Goal: Information Seeking & Learning: Learn about a topic

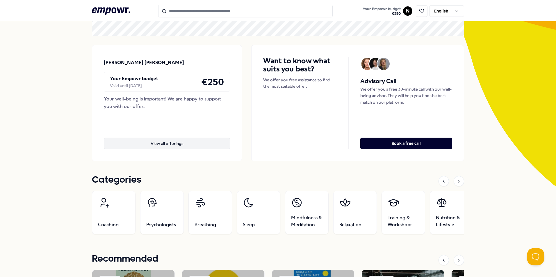
scroll to position [87, 0]
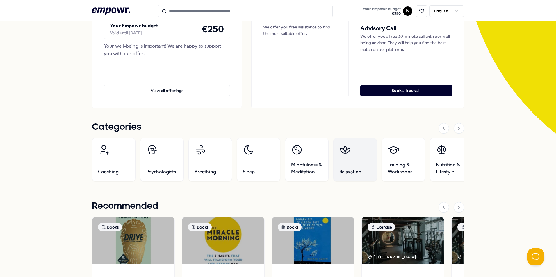
click at [345, 150] on icon at bounding box center [345, 150] width 12 height 12
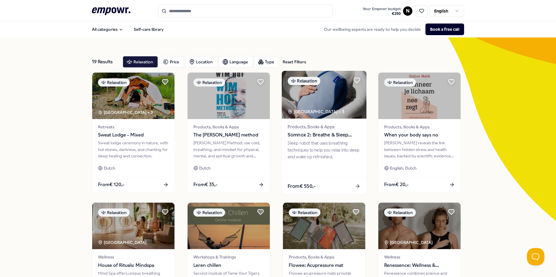
click at [319, 134] on span "Somnox 2: Breathe & Sleep Robot" at bounding box center [324, 135] width 73 height 8
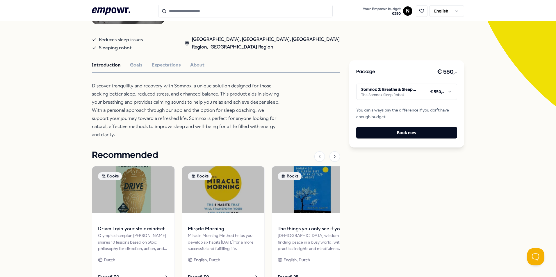
scroll to position [113, 0]
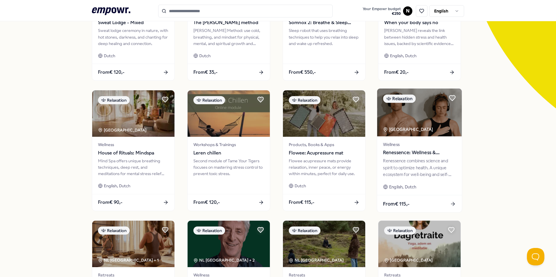
click at [420, 142] on span "Wellness" at bounding box center [419, 144] width 73 height 7
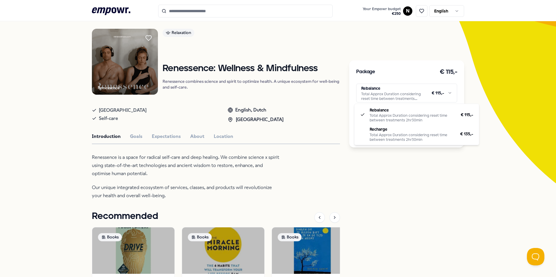
click at [410, 92] on html ".empowr-logo_svg__cls-1{fill:#03032f} Your Empowr budget € 250 N English All ca…" at bounding box center [278, 138] width 556 height 277
click at [409, 92] on html ".empowr-logo_svg__cls-1{fill:#03032f} Your Empowr budget € 250 N English All ca…" at bounding box center [278, 138] width 556 height 277
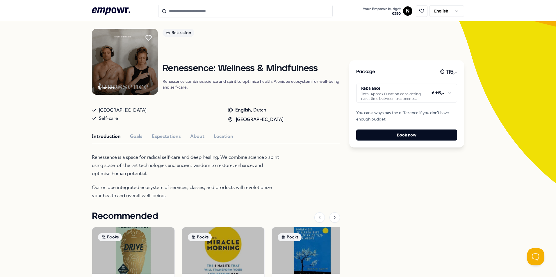
click at [143, 164] on p "Renessence is a space for radical self-care and deep healing. We combine scienc…" at bounding box center [186, 166] width 189 height 24
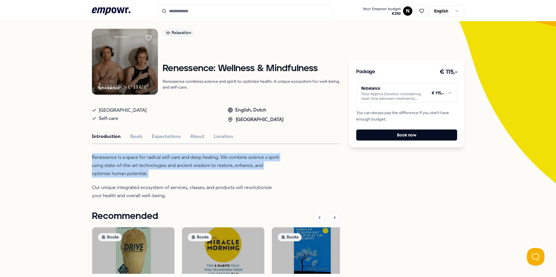
click at [143, 164] on p "Renessence is a space for radical self-care and deep healing. We combine scienc…" at bounding box center [186, 166] width 189 height 24
drag, startPoint x: 143, startPoint y: 164, endPoint x: 137, endPoint y: 164, distance: 6.1
click at [137, 164] on p "Renessence is a space for radical self-care and deep healing. We combine scienc…" at bounding box center [186, 166] width 189 height 24
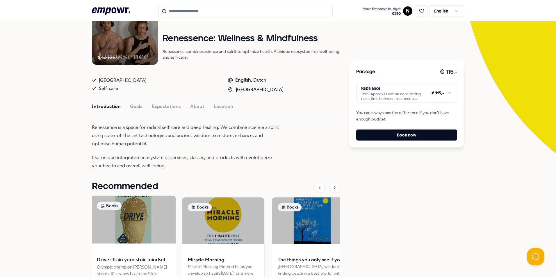
scroll to position [67, 0]
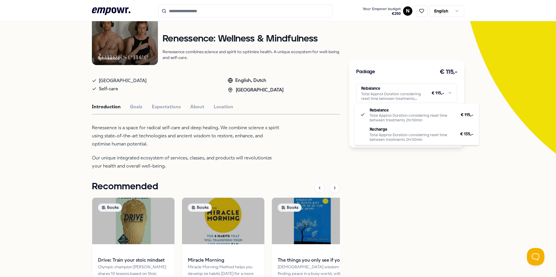
click at [378, 96] on html ".empowr-logo_svg__cls-1{fill:#03032f} Your Empowr budget € 250 N English All ca…" at bounding box center [278, 138] width 556 height 277
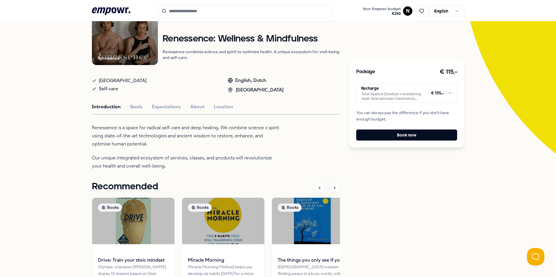
click at [384, 93] on html ".empowr-logo_svg__cls-1{fill:#03032f} Your Empowr budget € 250 N English All ca…" at bounding box center [278, 138] width 556 height 277
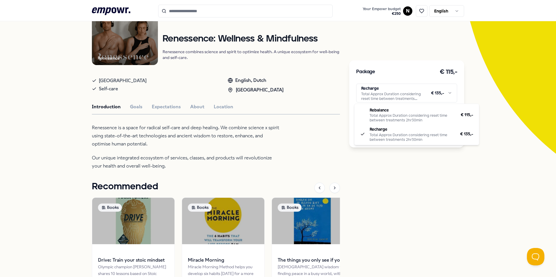
click at [252, 137] on html ".empowr-logo_svg__cls-1{fill:#03032f} Your Empowr budget € 250 N English All ca…" at bounding box center [278, 138] width 556 height 277
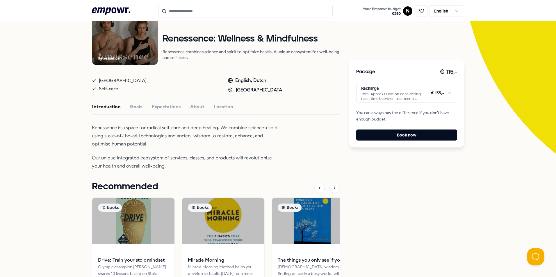
click at [380, 93] on html ".empowr-logo_svg__cls-1{fill:#03032f} Your Empowr budget € 250 N English All ca…" at bounding box center [278, 138] width 556 height 277
click at [199, 105] on button "About" at bounding box center [197, 107] width 14 height 8
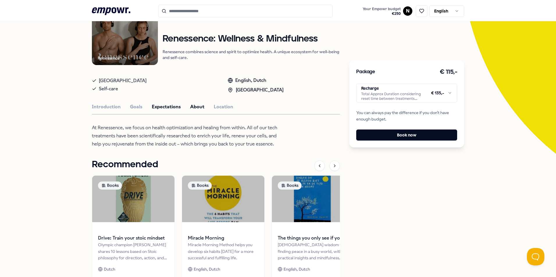
click at [174, 106] on button "Expectations" at bounding box center [166, 107] width 29 height 8
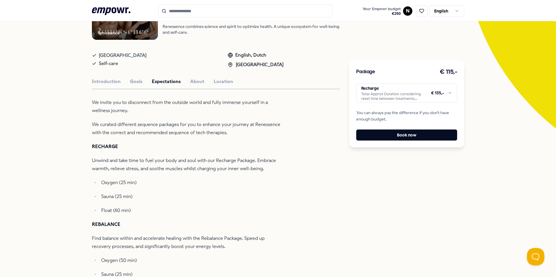
scroll to position [125, 0]
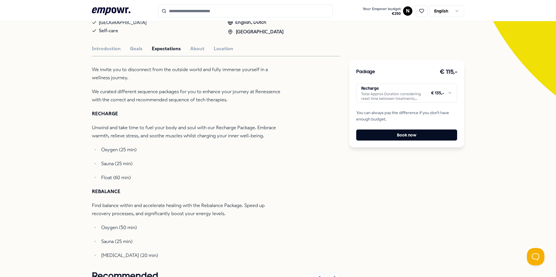
click at [373, 91] on html ".empowr-logo_svg__cls-1{fill:#03032f} Your Empowr budget € 250 N English All ca…" at bounding box center [278, 138] width 556 height 277
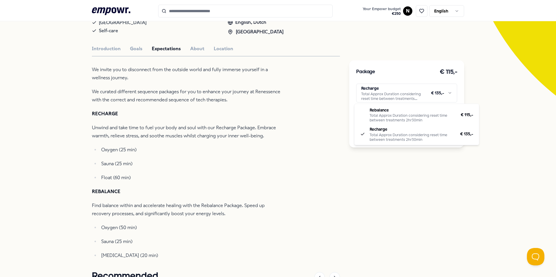
click at [284, 116] on html ".empowr-logo_svg__cls-1{fill:#03032f} Your Empowr budget € 250 N English All ca…" at bounding box center [278, 138] width 556 height 277
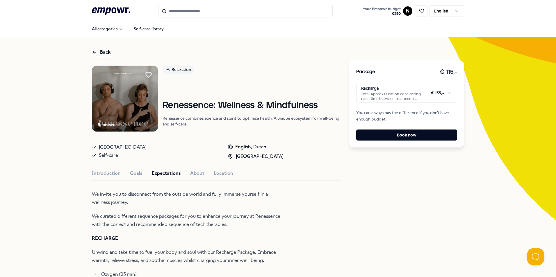
scroll to position [0, 0]
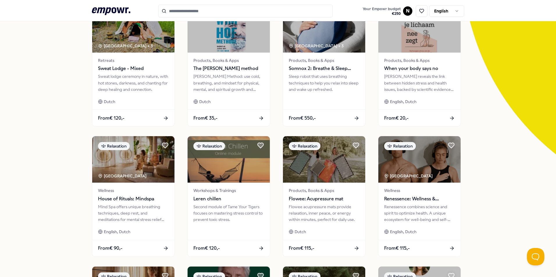
scroll to position [87, 0]
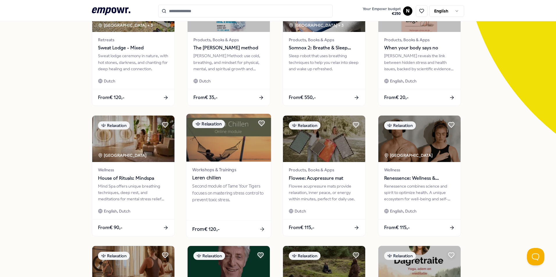
click at [247, 175] on span "Leren chillen" at bounding box center [228, 178] width 73 height 8
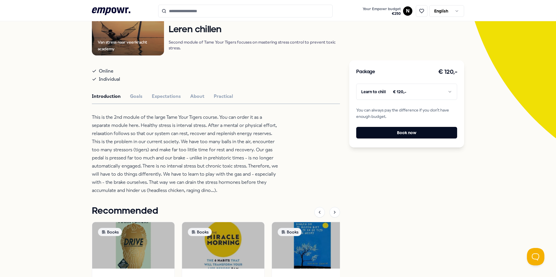
scroll to position [125, 0]
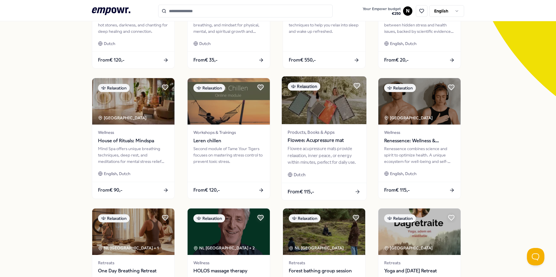
click at [303, 144] on span "Flowee: Acupressure mat" at bounding box center [324, 141] width 73 height 8
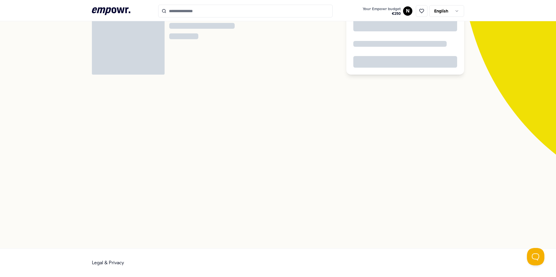
scroll to position [38, 0]
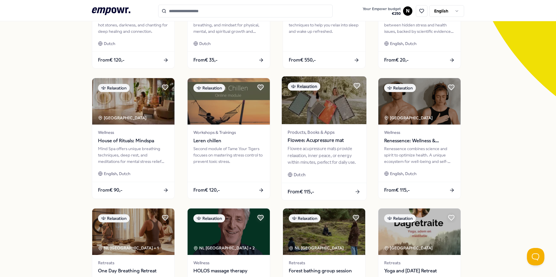
scroll to position [241, 0]
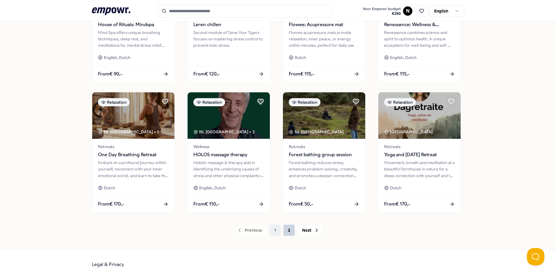
click at [283, 229] on button "2" at bounding box center [289, 231] width 12 height 12
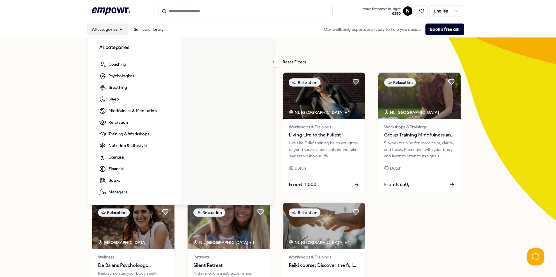
click at [104, 27] on button "All categories" at bounding box center [107, 30] width 41 height 12
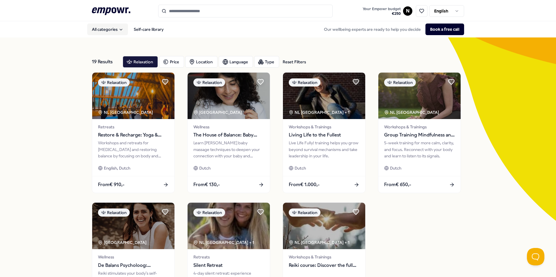
click at [104, 32] on button "All categories" at bounding box center [107, 30] width 41 height 12
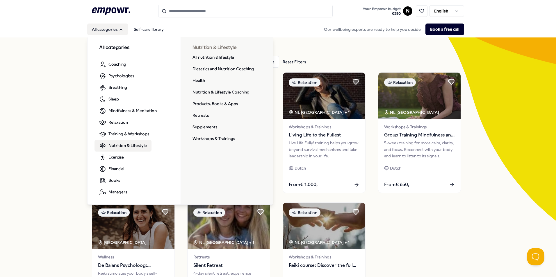
click at [117, 145] on span "Nutrition & Lifestyle" at bounding box center [127, 145] width 38 height 6
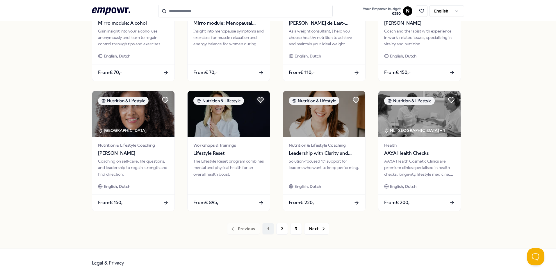
scroll to position [243, 0]
click at [277, 229] on button "2" at bounding box center [282, 229] width 12 height 12
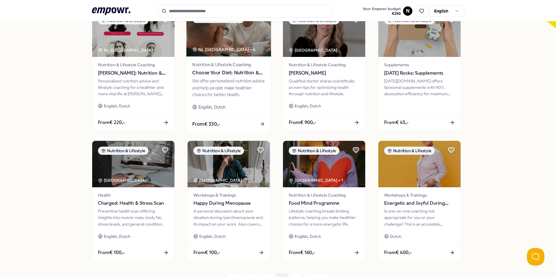
scroll to position [214, 0]
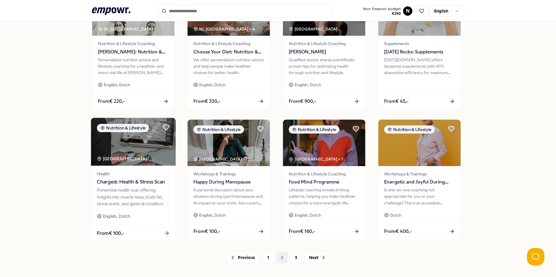
click at [157, 177] on span "Health" at bounding box center [133, 174] width 73 height 7
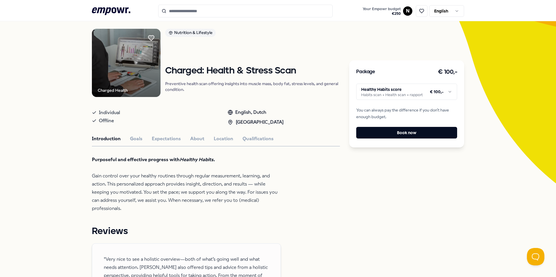
click at [157, 175] on p "Purposeful and effective progress with Healthy Habits. Gain control over your h…" at bounding box center [186, 184] width 189 height 57
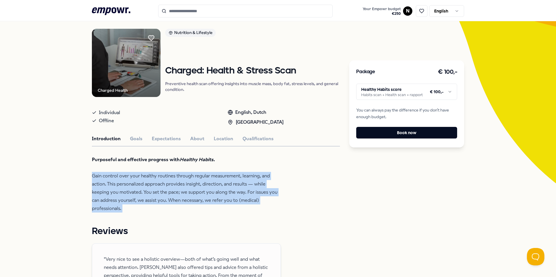
click at [157, 175] on p "Purposeful and effective progress with Healthy Habits. Gain control over your h…" at bounding box center [186, 184] width 189 height 57
drag, startPoint x: 157, startPoint y: 175, endPoint x: 152, endPoint y: 178, distance: 5.5
click at [152, 178] on p "Purposeful and effective progress with Healthy Habits. Gain control over your h…" at bounding box center [186, 184] width 189 height 57
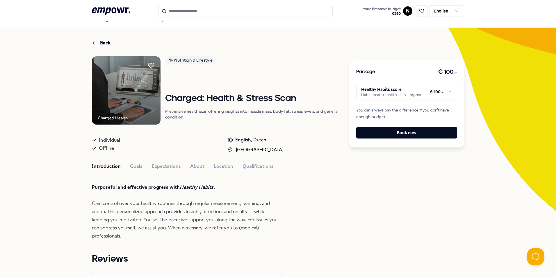
scroll to position [8, 0]
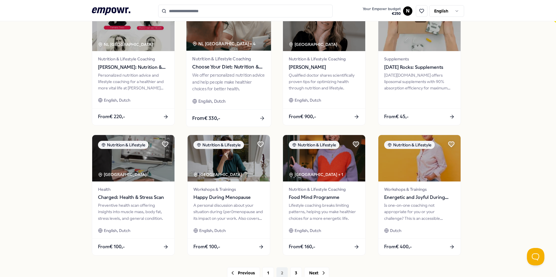
scroll to position [212, 0]
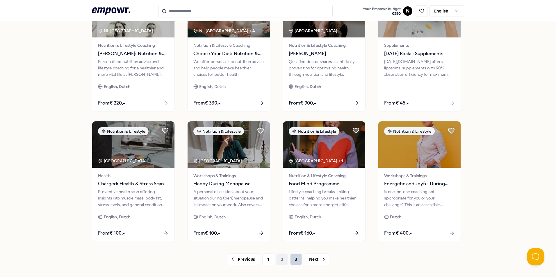
click at [291, 259] on button "3" at bounding box center [296, 260] width 12 height 12
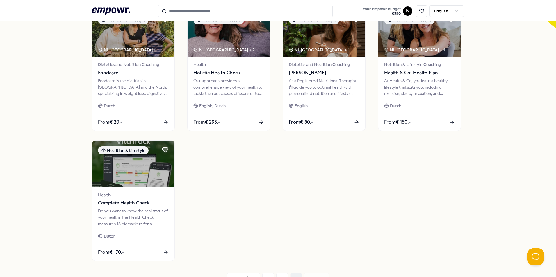
scroll to position [183, 0]
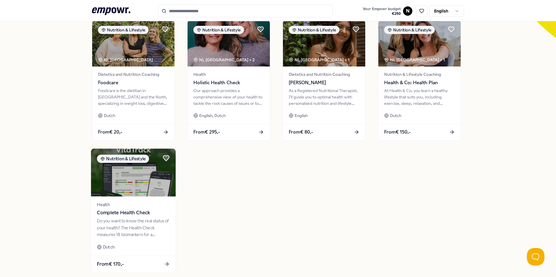
click at [157, 180] on img at bounding box center [133, 173] width 85 height 48
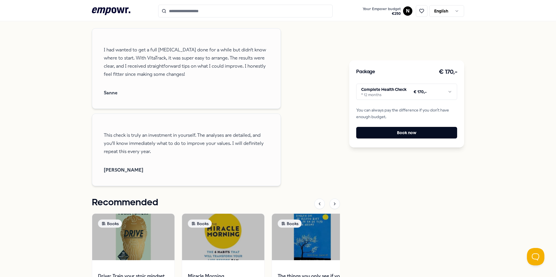
scroll to position [619, 0]
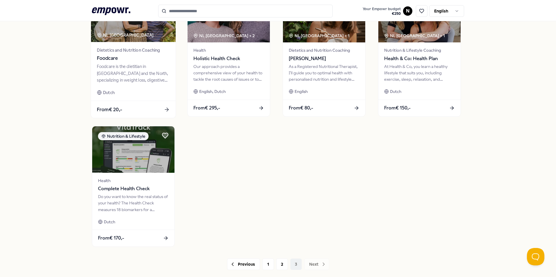
scroll to position [156, 0]
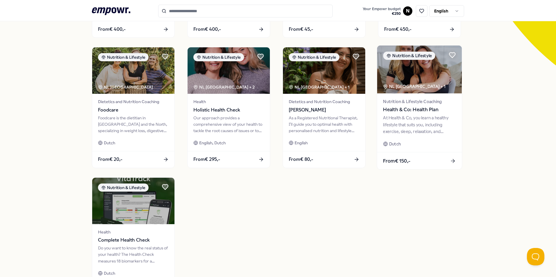
click at [400, 132] on div "At Health & Co, you learn a healthy lifestyle that suits you, including exercis…" at bounding box center [419, 125] width 73 height 20
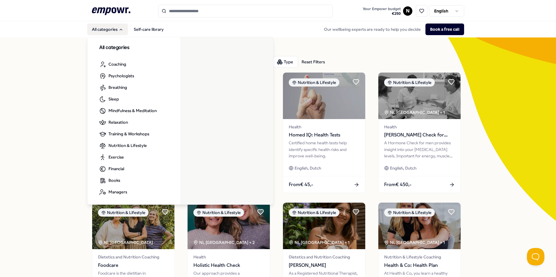
click at [103, 31] on button "All categories" at bounding box center [107, 30] width 41 height 12
click at [103, 27] on button "All categories" at bounding box center [107, 30] width 41 height 12
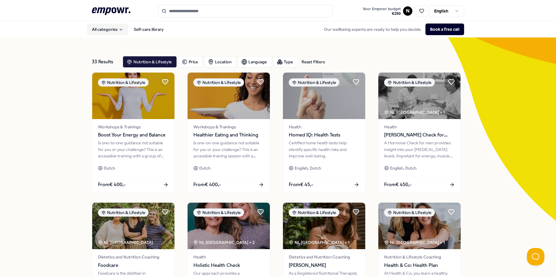
click at [103, 30] on button "All categories" at bounding box center [107, 30] width 41 height 12
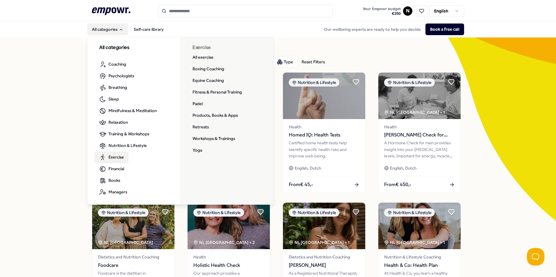
click at [117, 156] on span "Exercise" at bounding box center [115, 157] width 15 height 6
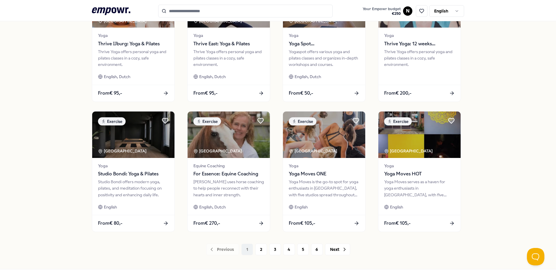
scroll to position [233, 0]
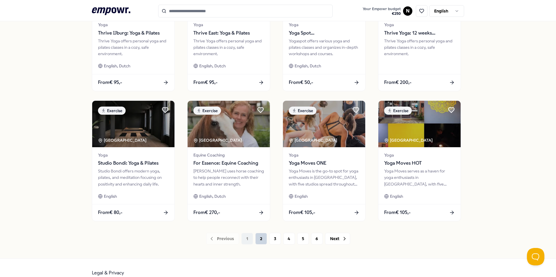
click at [259, 240] on button "2" at bounding box center [261, 239] width 12 height 12
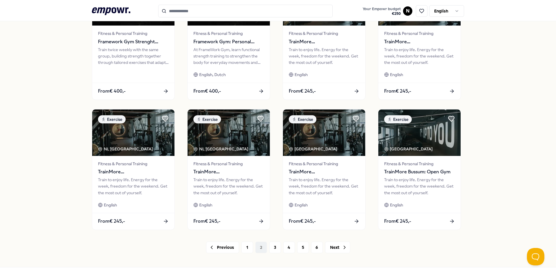
scroll to position [233, 0]
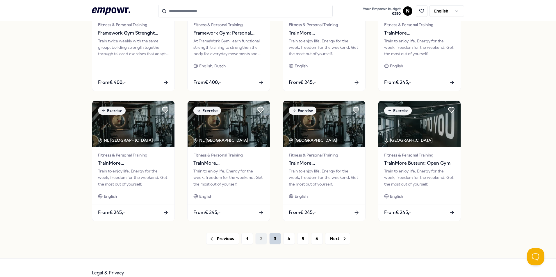
click at [274, 237] on button "3" at bounding box center [275, 239] width 12 height 12
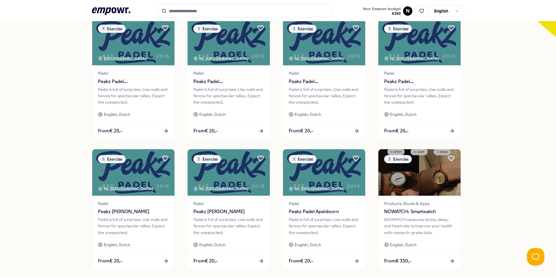
scroll to position [233, 0]
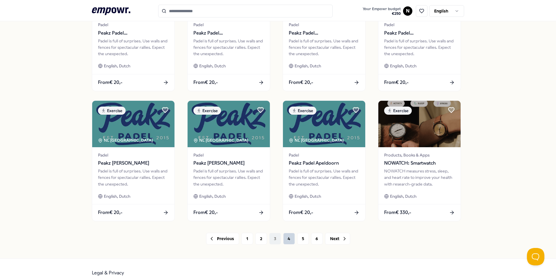
click at [285, 239] on button "4" at bounding box center [289, 239] width 12 height 12
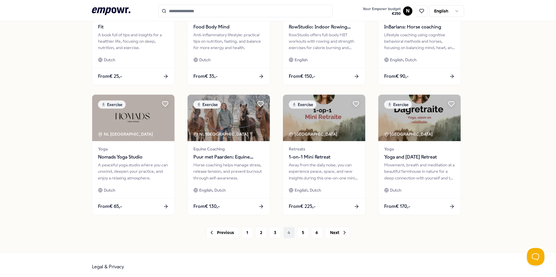
scroll to position [243, 0]
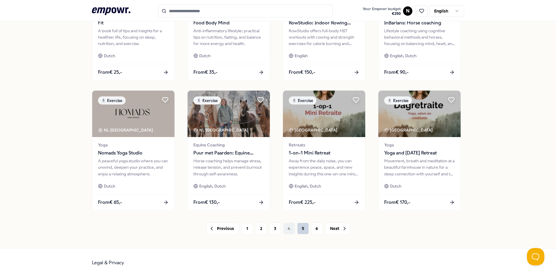
click at [303, 228] on button "5" at bounding box center [303, 229] width 12 height 12
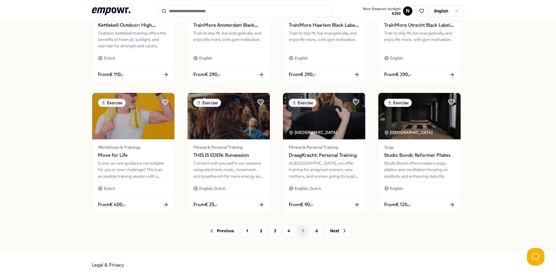
scroll to position [243, 0]
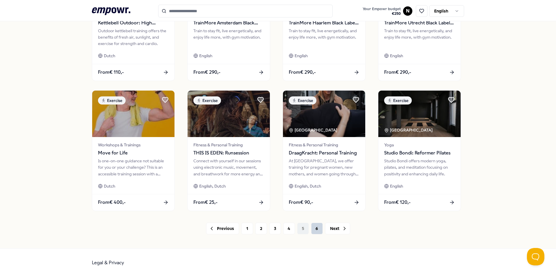
click at [316, 229] on button "6" at bounding box center [317, 229] width 12 height 12
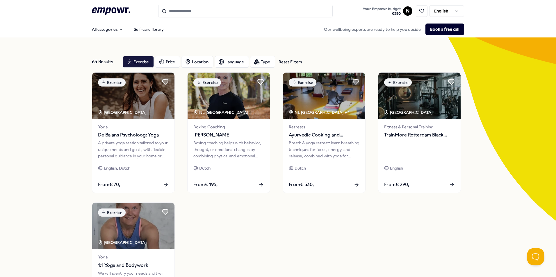
scroll to position [87, 0]
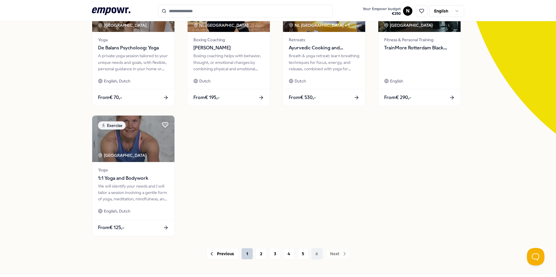
click at [246, 254] on button "1" at bounding box center [247, 254] width 12 height 12
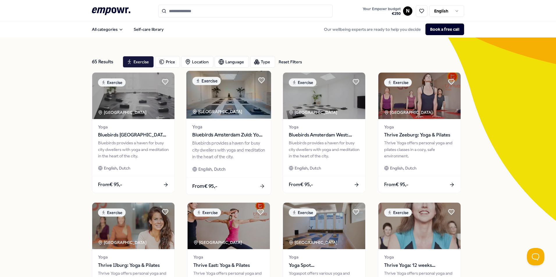
click at [237, 106] on img at bounding box center [228, 95] width 85 height 48
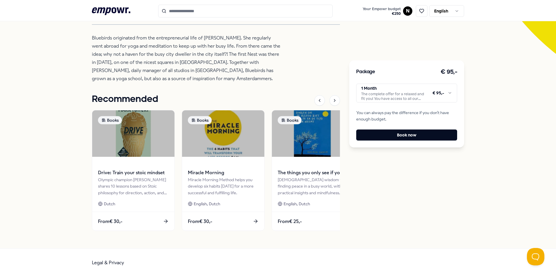
scroll to position [22, 0]
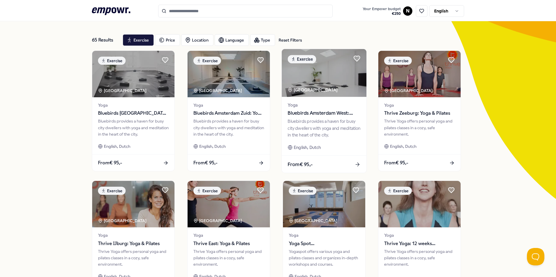
click at [308, 112] on span "Bluebirds Amsterdam West: Yoga & Wellbeing" at bounding box center [324, 114] width 73 height 8
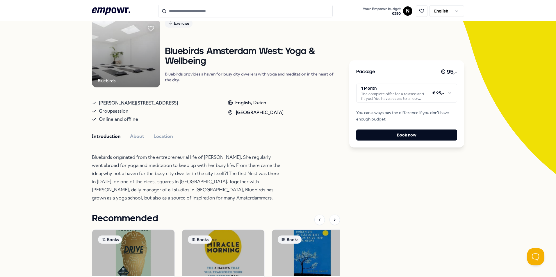
scroll to position [80, 0]
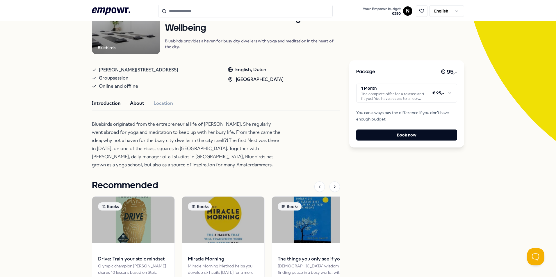
click at [130, 103] on button "About" at bounding box center [137, 104] width 14 height 8
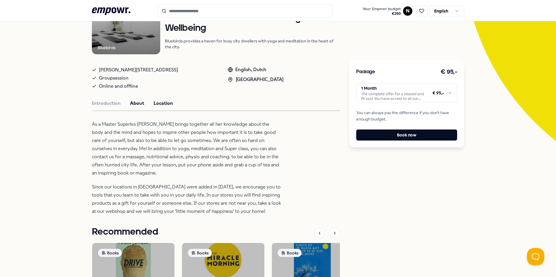
click at [154, 102] on button "Location" at bounding box center [163, 104] width 19 height 8
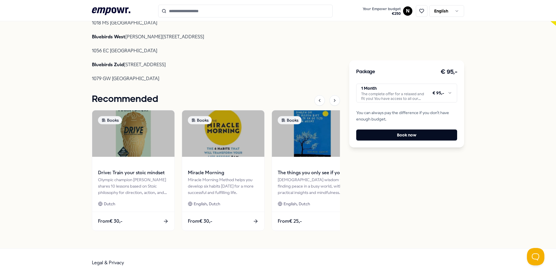
scroll to position [50, 0]
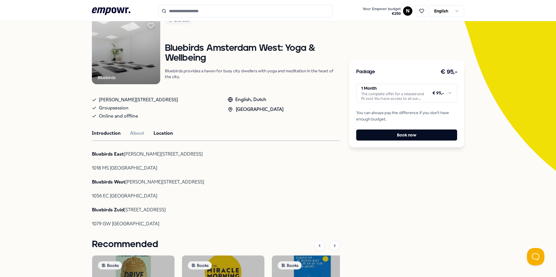
click at [117, 133] on button "Introduction" at bounding box center [106, 134] width 29 height 8
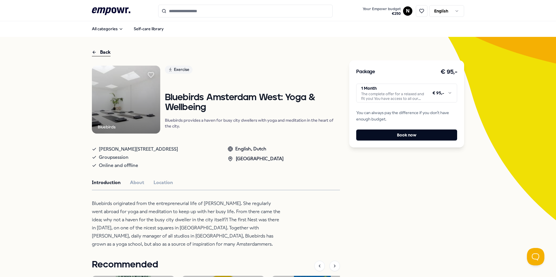
scroll to position [0, 0]
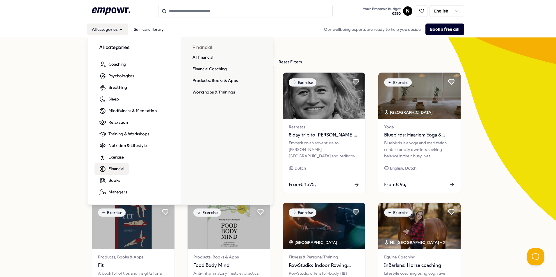
click at [121, 169] on span "Financial" at bounding box center [116, 169] width 16 height 6
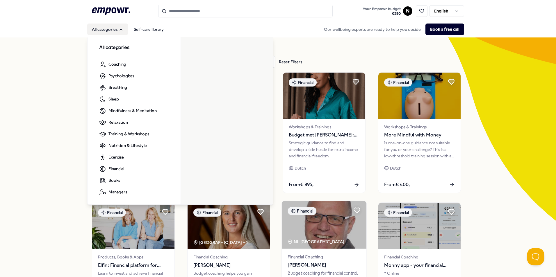
scroll to position [112, 0]
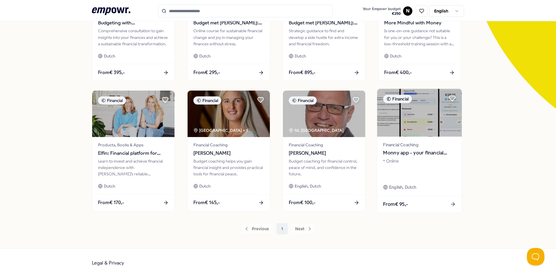
click at [415, 130] on img at bounding box center [419, 113] width 85 height 48
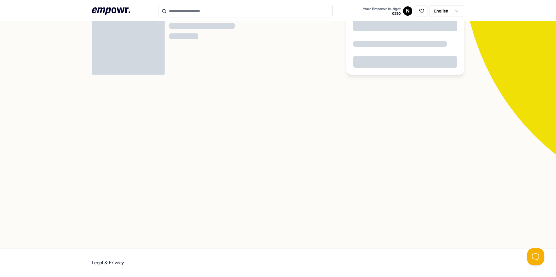
scroll to position [38, 0]
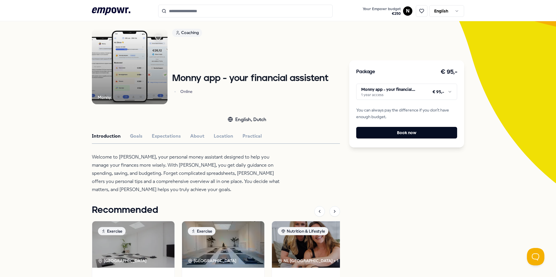
click at [149, 163] on p "Welcome to [PERSON_NAME], your personal money assistant designed to help you ma…" at bounding box center [186, 173] width 189 height 41
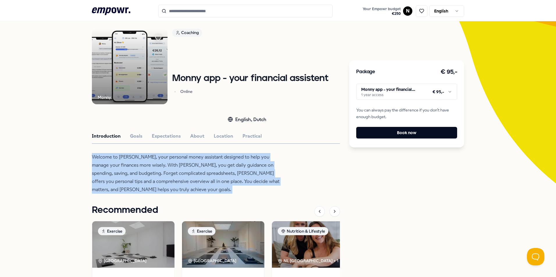
click at [149, 163] on p "Welcome to [PERSON_NAME], your personal money assistant designed to help you ma…" at bounding box center [186, 173] width 189 height 41
drag, startPoint x: 149, startPoint y: 163, endPoint x: 135, endPoint y: 163, distance: 14.3
click at [135, 163] on p "Welcome to [PERSON_NAME], your personal money assistant designed to help you ma…" at bounding box center [186, 173] width 189 height 41
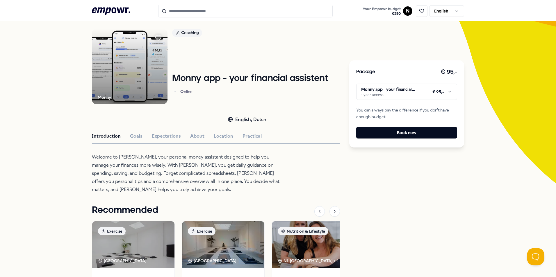
click at [115, 160] on p "Welcome to [PERSON_NAME], your personal money assistant designed to help you ma…" at bounding box center [186, 173] width 189 height 41
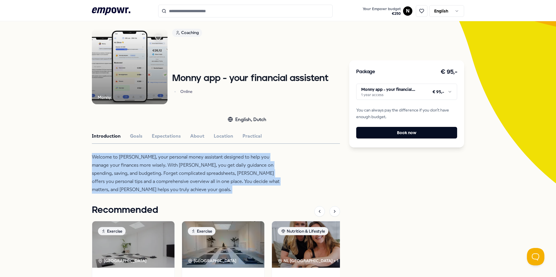
click at [115, 160] on p "Welcome to [PERSON_NAME], your personal money assistant designed to help you ma…" at bounding box center [186, 173] width 189 height 41
drag, startPoint x: 115, startPoint y: 160, endPoint x: 131, endPoint y: 172, distance: 19.5
click at [131, 172] on p "Welcome to [PERSON_NAME], your personal money assistant designed to help you ma…" at bounding box center [186, 173] width 189 height 41
click at [107, 170] on p "Welcome to [PERSON_NAME], your personal money assistant designed to help you ma…" at bounding box center [186, 173] width 189 height 41
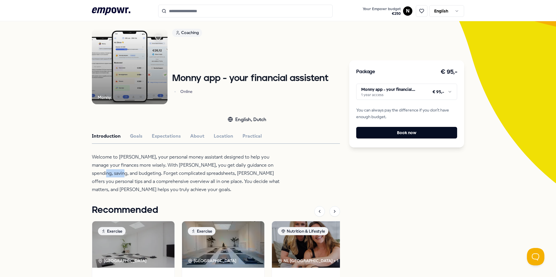
click at [107, 170] on p "Welcome to [PERSON_NAME], your personal money assistant designed to help you ma…" at bounding box center [186, 173] width 189 height 41
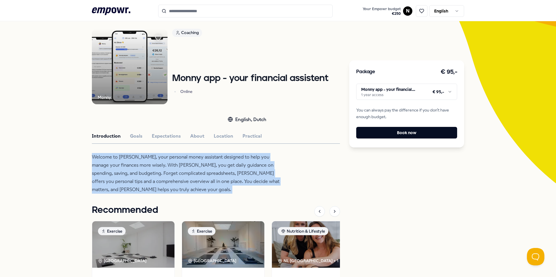
click at [107, 170] on p "Welcome to [PERSON_NAME], your personal money assistant designed to help you ma…" at bounding box center [186, 173] width 189 height 41
drag, startPoint x: 107, startPoint y: 170, endPoint x: 87, endPoint y: 170, distance: 20.1
click at [87, 170] on div "Back Monny Coaching Monny app - your financial assistent Online English, Dutch …" at bounding box center [278, 180] width 556 height 360
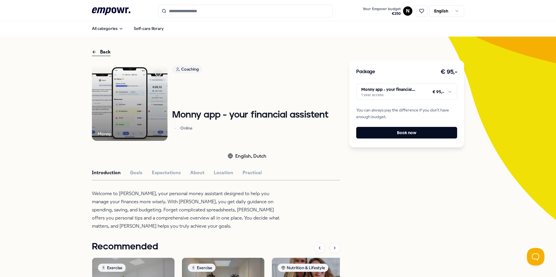
scroll to position [0, 0]
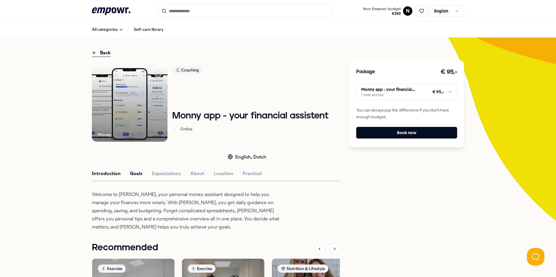
click at [138, 172] on button "Goals" at bounding box center [136, 174] width 13 height 8
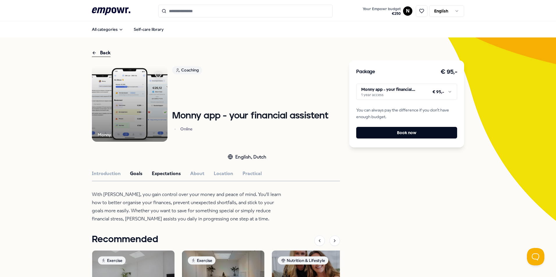
click at [152, 172] on button "Expectations" at bounding box center [166, 174] width 29 height 8
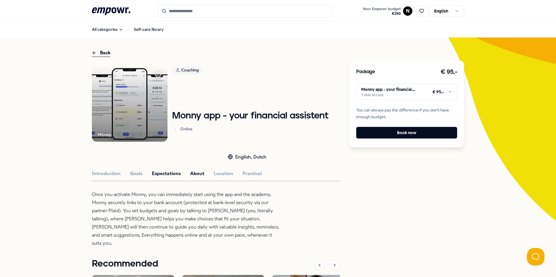
scroll to position [29, 0]
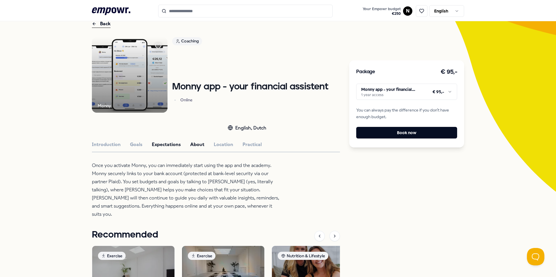
click at [188, 173] on p "Once you activate Monny, you can immediately start using the app and the academ…" at bounding box center [186, 190] width 189 height 57
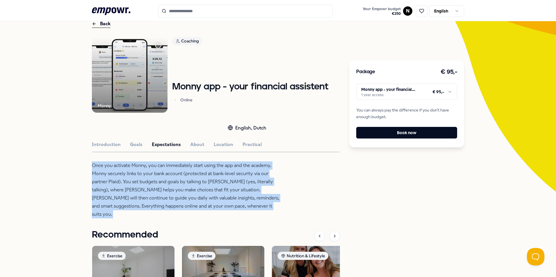
click at [188, 173] on p "Once you activate Monny, you can immediately start using the app and the academ…" at bounding box center [186, 190] width 189 height 57
drag, startPoint x: 188, startPoint y: 173, endPoint x: 154, endPoint y: 173, distance: 33.7
click at [154, 173] on p "Once you activate Monny, you can immediately start using the app and the academ…" at bounding box center [186, 190] width 189 height 57
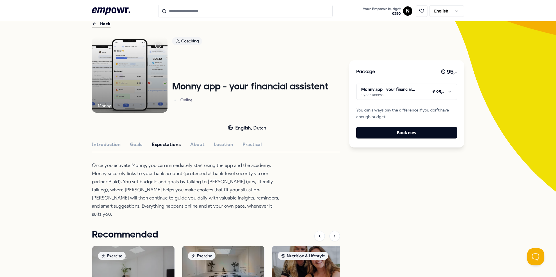
click at [154, 173] on p "Once you activate Monny, you can immediately start using the app and the academ…" at bounding box center [186, 190] width 189 height 57
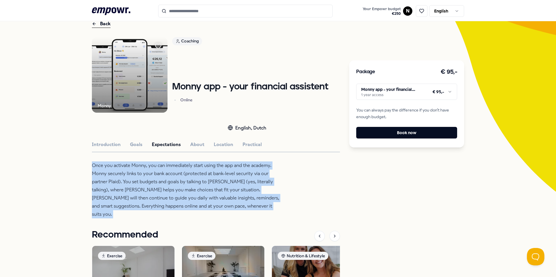
click at [154, 173] on p "Once you activate Monny, you can immediately start using the app and the academ…" at bounding box center [186, 190] width 189 height 57
drag, startPoint x: 154, startPoint y: 173, endPoint x: 143, endPoint y: 179, distance: 11.7
click at [143, 179] on p "Once you activate Monny, you can immediately start using the app and the academ…" at bounding box center [186, 190] width 189 height 57
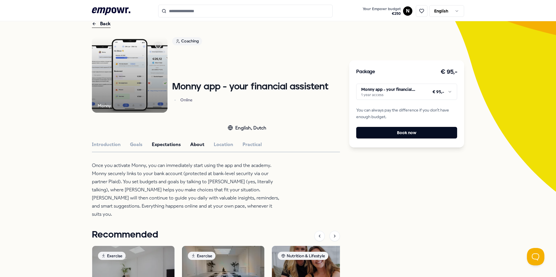
click at [193, 148] on button "About" at bounding box center [197, 145] width 14 height 8
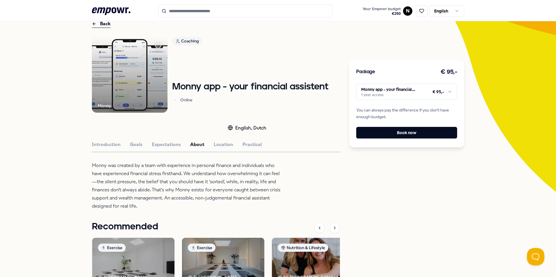
click at [193, 168] on p "Monny was created by a team with experience in personal finance and individuals…" at bounding box center [186, 186] width 189 height 49
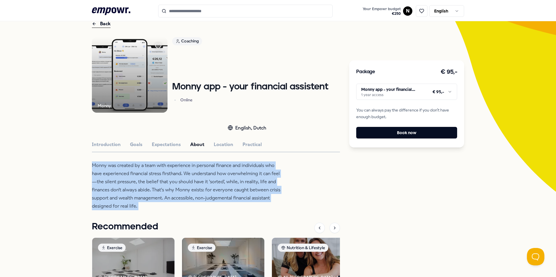
click at [193, 168] on p "Monny was created by a team with experience in personal finance and individuals…" at bounding box center [186, 186] width 189 height 49
drag, startPoint x: 193, startPoint y: 168, endPoint x: 193, endPoint y: 179, distance: 11.3
click at [193, 179] on p "Monny was created by a team with experience in personal finance and individuals…" at bounding box center [186, 186] width 189 height 49
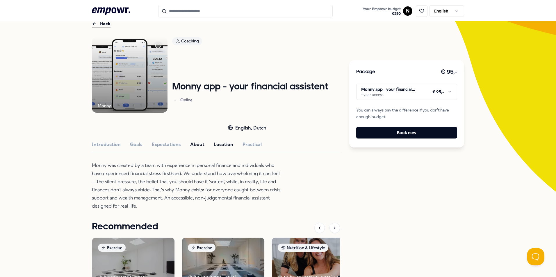
click at [227, 148] on button "Location" at bounding box center [223, 145] width 19 height 8
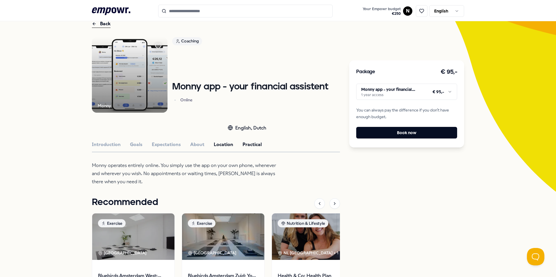
click at [243, 146] on button "Practical" at bounding box center [252, 145] width 19 height 8
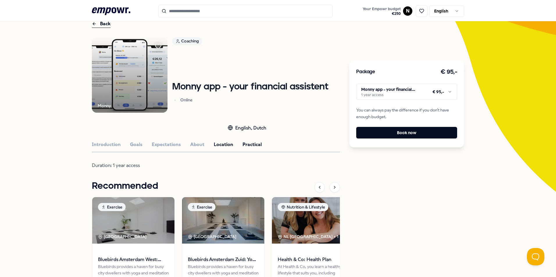
click at [215, 143] on button "Location" at bounding box center [223, 145] width 19 height 8
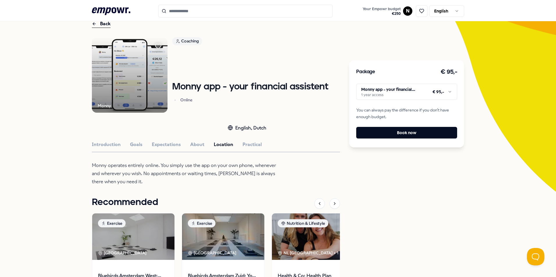
click at [303, 143] on div "Introduction Goals Expectations About Location Practical" at bounding box center [216, 145] width 248 height 8
click at [259, 143] on div "Introduction Goals Expectations About Location Practical" at bounding box center [216, 145] width 248 height 8
click at [250, 144] on button "Practical" at bounding box center [252, 145] width 19 height 8
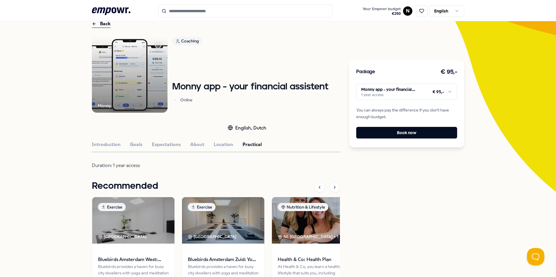
click at [229, 144] on div "Introduction Goals Expectations About Location Practical" at bounding box center [216, 145] width 248 height 8
click at [215, 144] on button "Location" at bounding box center [223, 145] width 19 height 8
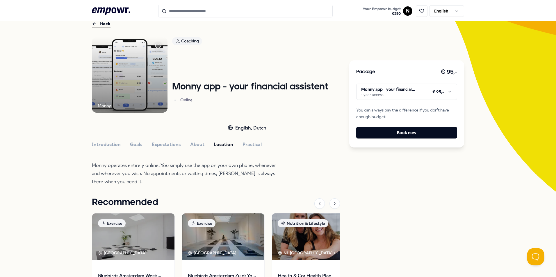
click at [185, 146] on div "Introduction Goals Expectations About Location Practical" at bounding box center [216, 145] width 248 height 8
click at [190, 144] on button "About" at bounding box center [197, 145] width 14 height 8
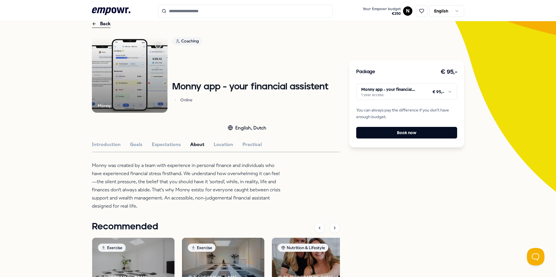
click at [216, 195] on p "Monny was created by a team with experience in personal finance and individuals…" at bounding box center [186, 186] width 189 height 49
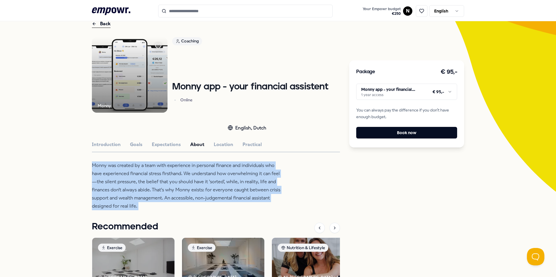
click at [216, 195] on p "Monny was created by a team with experience in personal finance and individuals…" at bounding box center [186, 186] width 189 height 49
drag, startPoint x: 216, startPoint y: 195, endPoint x: 180, endPoint y: 188, distance: 36.7
click at [180, 189] on p "Monny was created by a team with experience in personal finance and individuals…" at bounding box center [186, 186] width 189 height 49
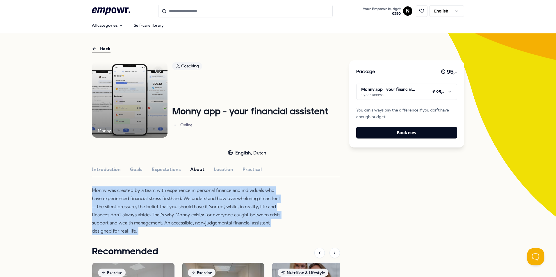
scroll to position [0, 0]
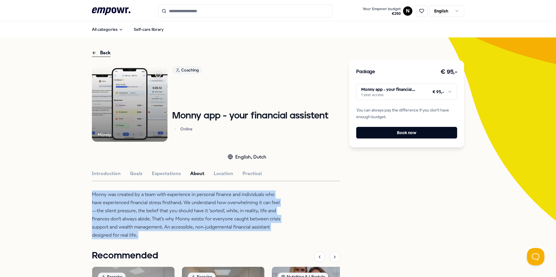
click at [138, 95] on img at bounding box center [130, 104] width 76 height 76
click at [142, 110] on img at bounding box center [130, 104] width 76 height 76
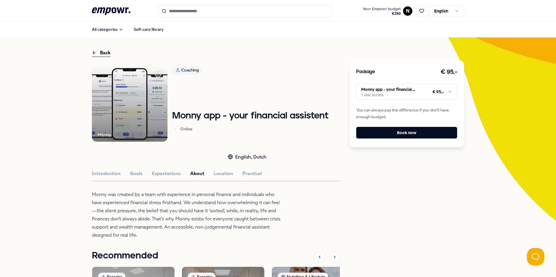
click at [232, 171] on div "Introduction Goals Expectations About Location Practical" at bounding box center [216, 174] width 248 height 8
click at [247, 171] on button "Practical" at bounding box center [252, 174] width 19 height 8
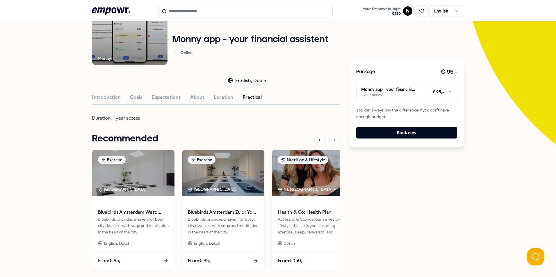
scroll to position [29, 0]
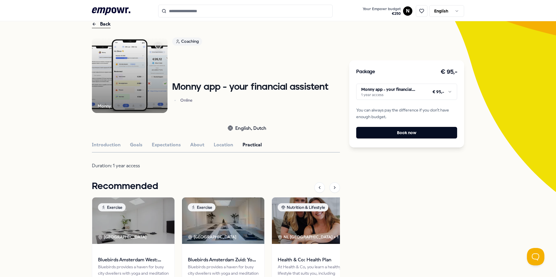
click at [222, 140] on div "Monny Coaching Monny app - your financial assistent Online English, Dutch Intro…" at bounding box center [216, 181] width 248 height 287
click at [222, 143] on button "Location" at bounding box center [223, 145] width 19 height 8
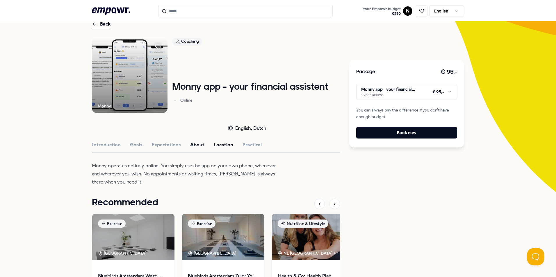
click at [196, 143] on button "About" at bounding box center [197, 145] width 14 height 8
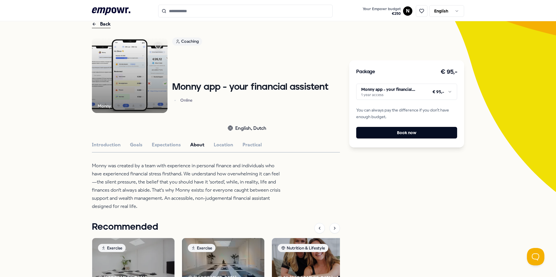
click at [145, 83] on img at bounding box center [130, 76] width 76 height 76
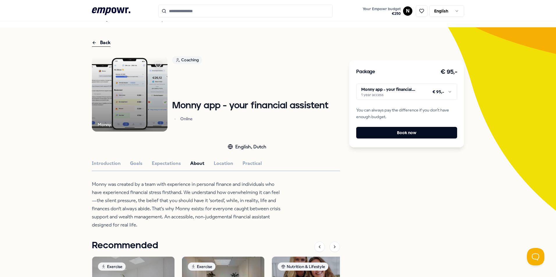
scroll to position [0, 0]
